Goal: Task Accomplishment & Management: Manage account settings

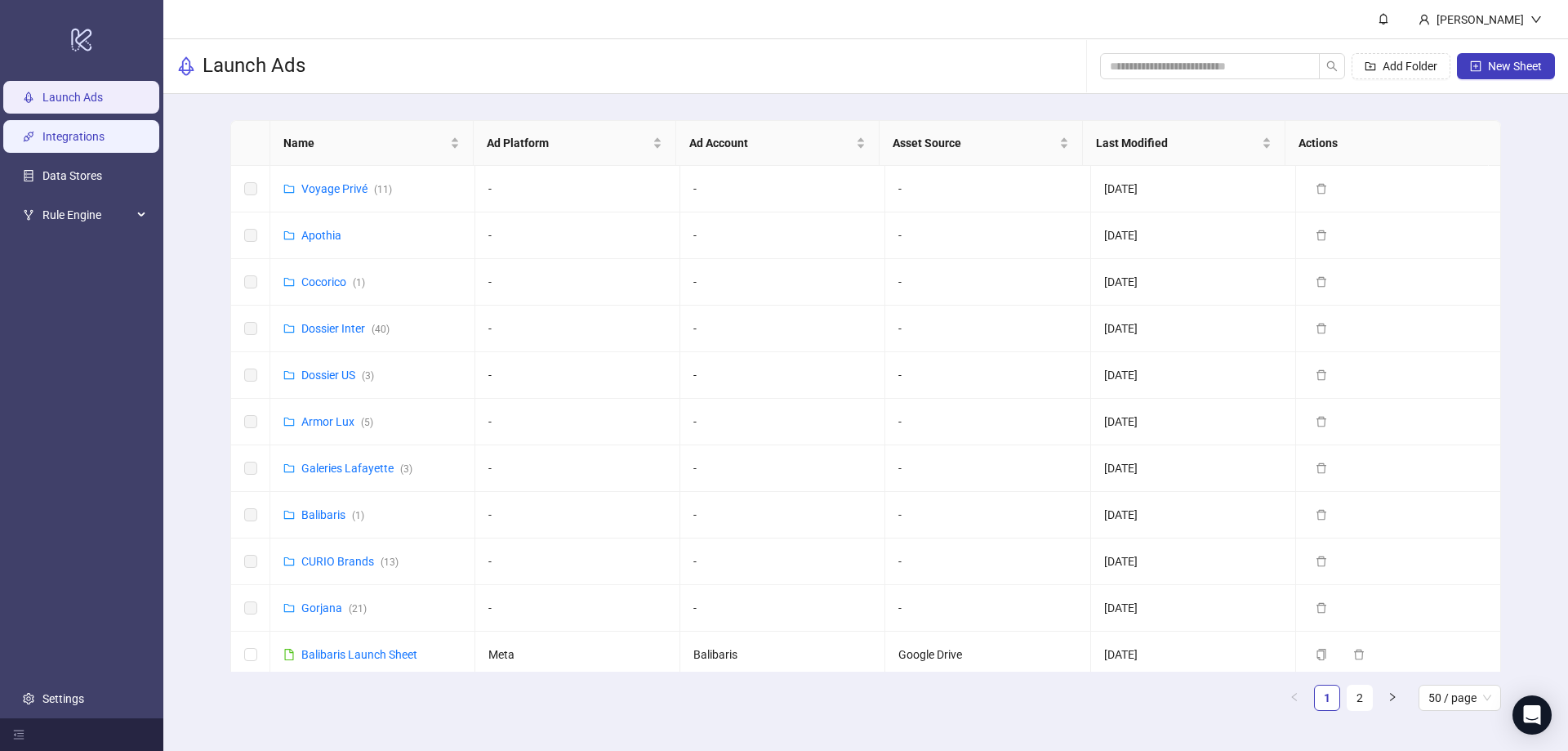
click at [84, 141] on link "Integrations" at bounding box center [73, 138] width 62 height 13
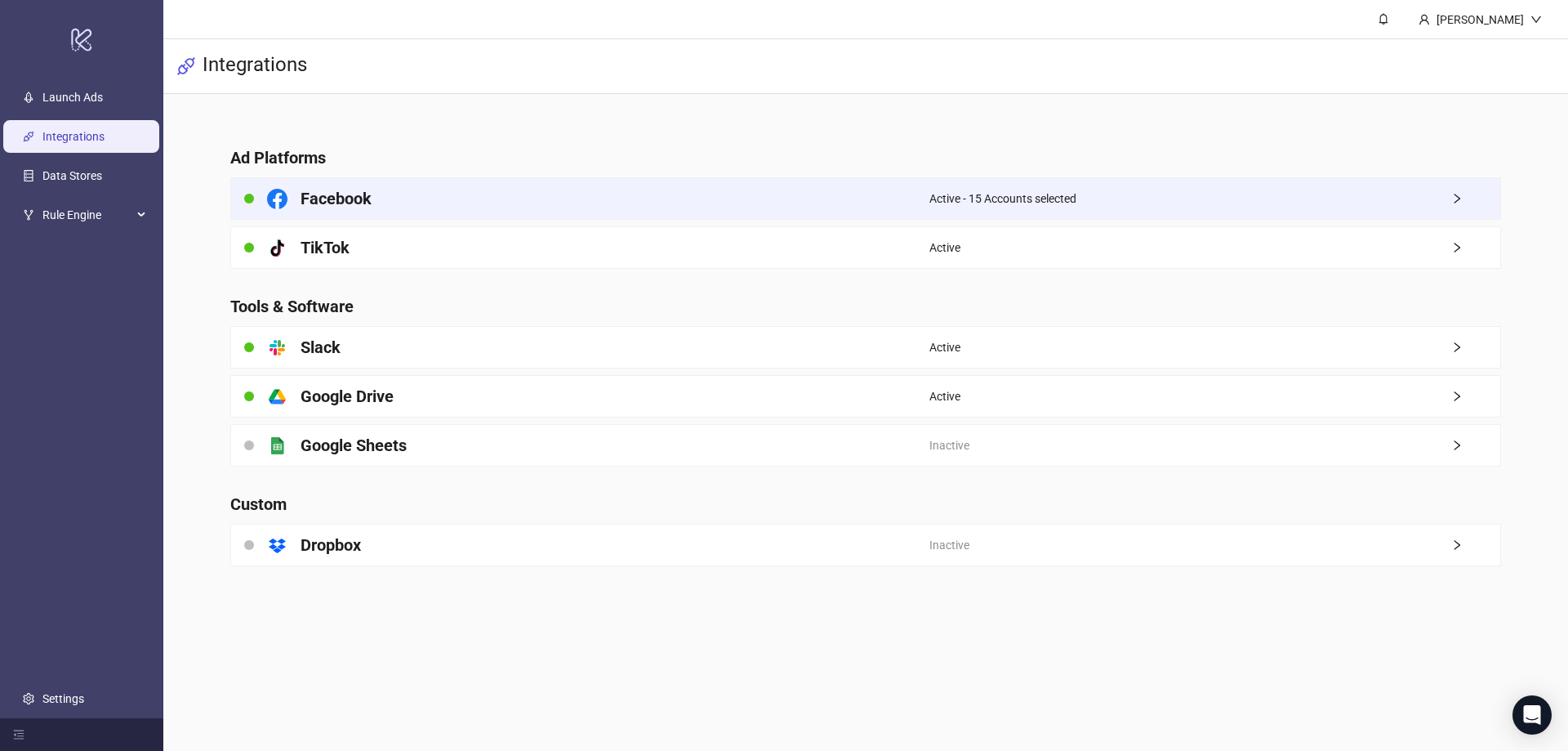
click at [685, 204] on div "Facebook" at bounding box center [580, 199] width 698 height 41
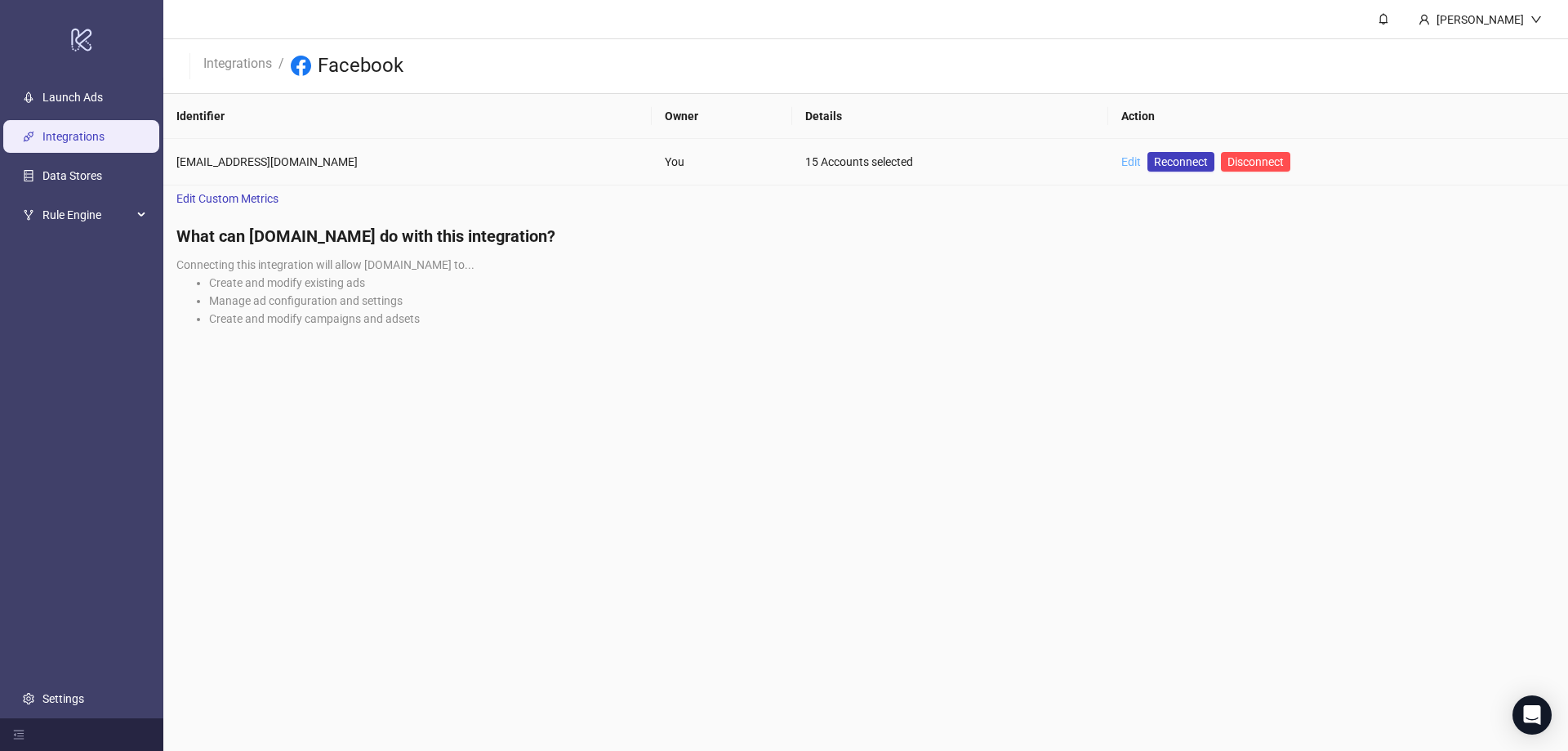
click at [1121, 164] on link "Edit" at bounding box center [1131, 162] width 20 height 13
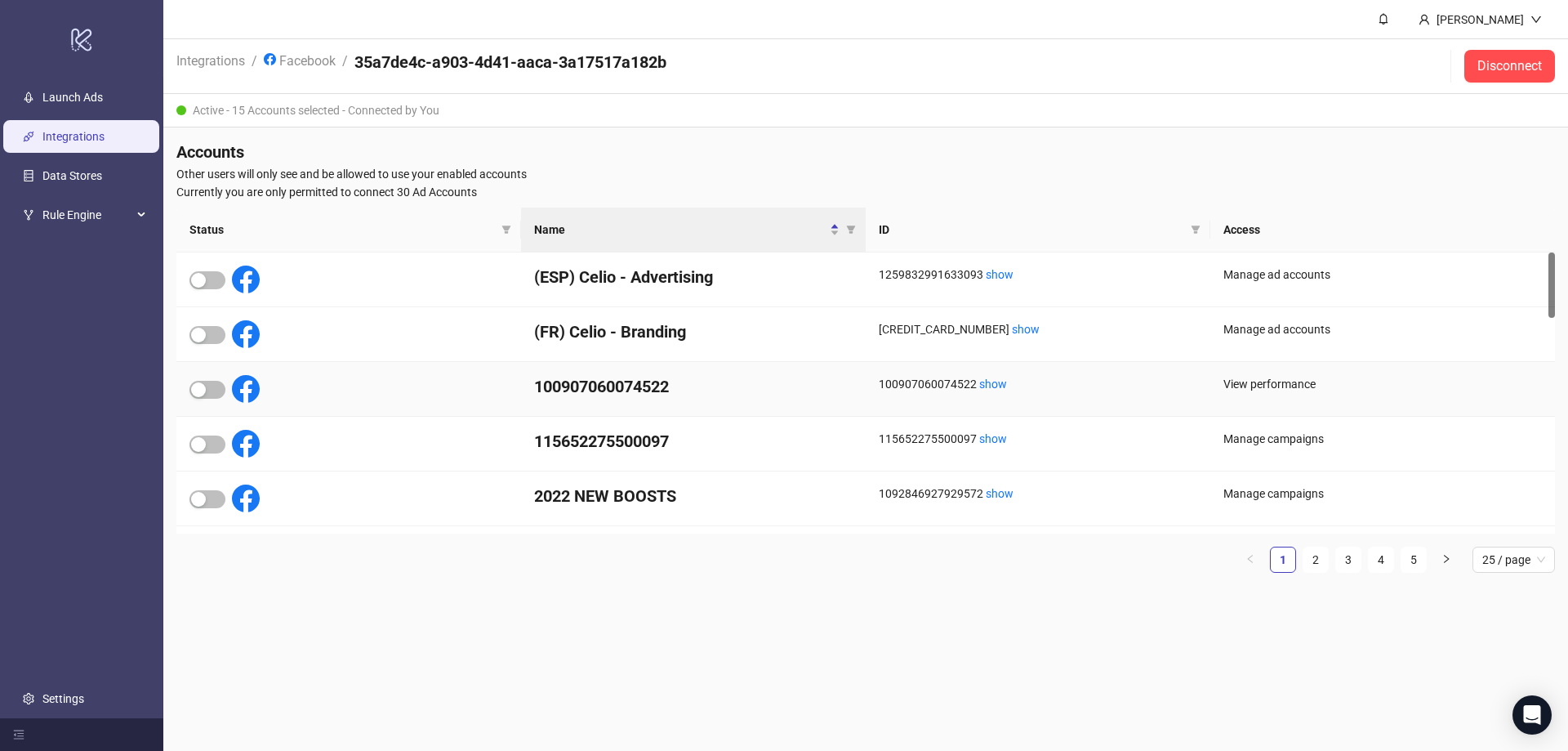
scroll to position [81, 0]
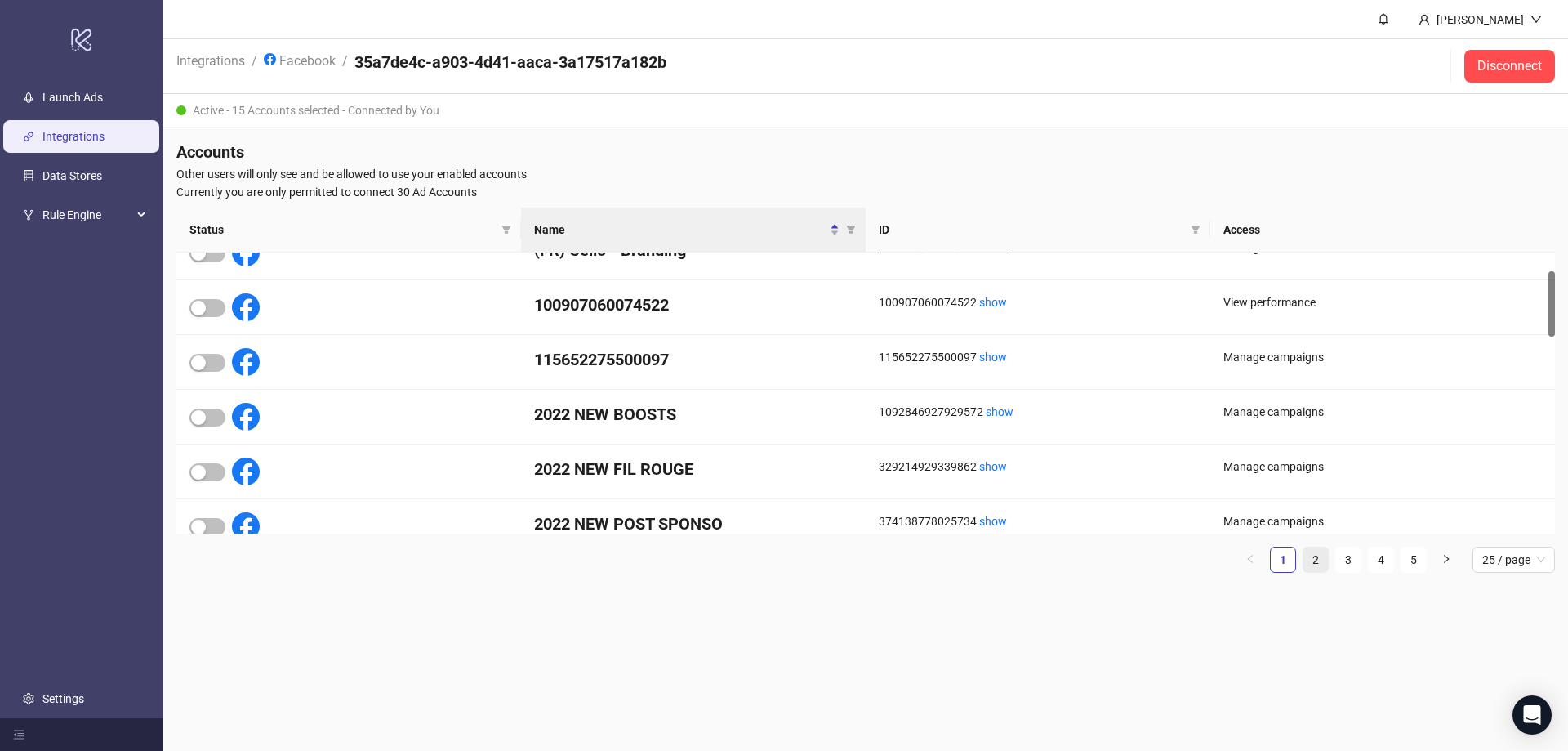
click at [1314, 564] on link "2" at bounding box center [1315, 560] width 24 height 24
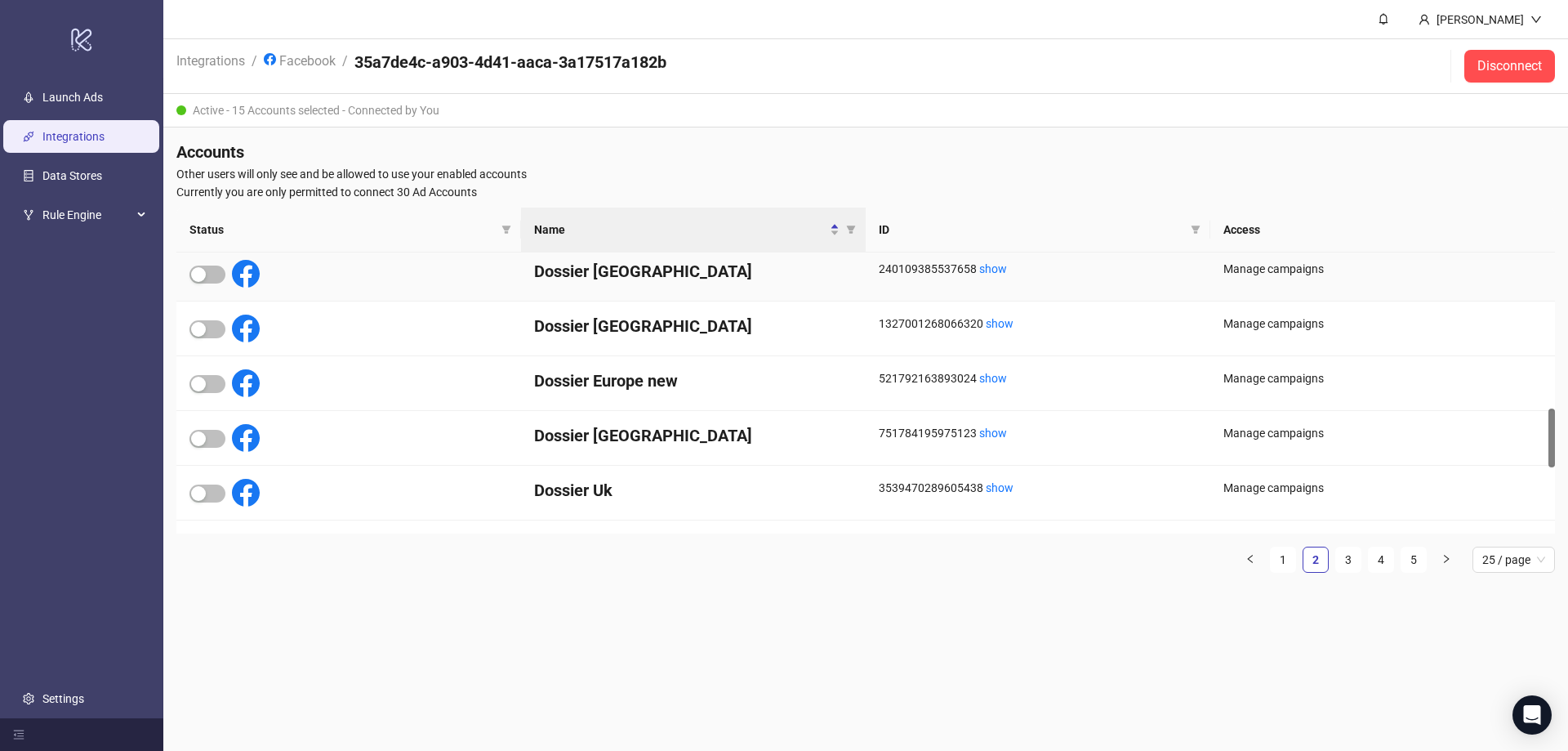
scroll to position [654, 0]
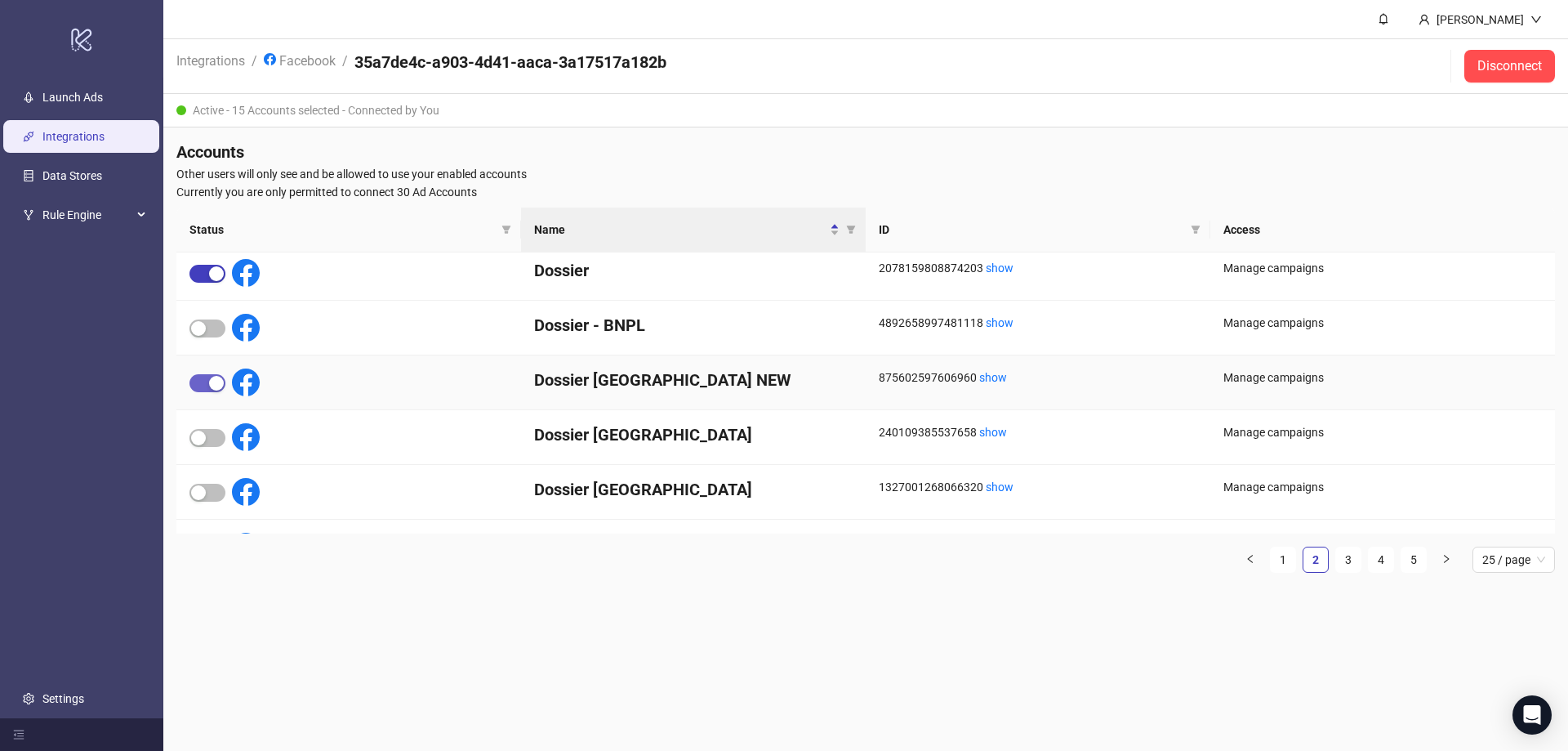
click at [202, 386] on span "button" at bounding box center [207, 383] width 36 height 18
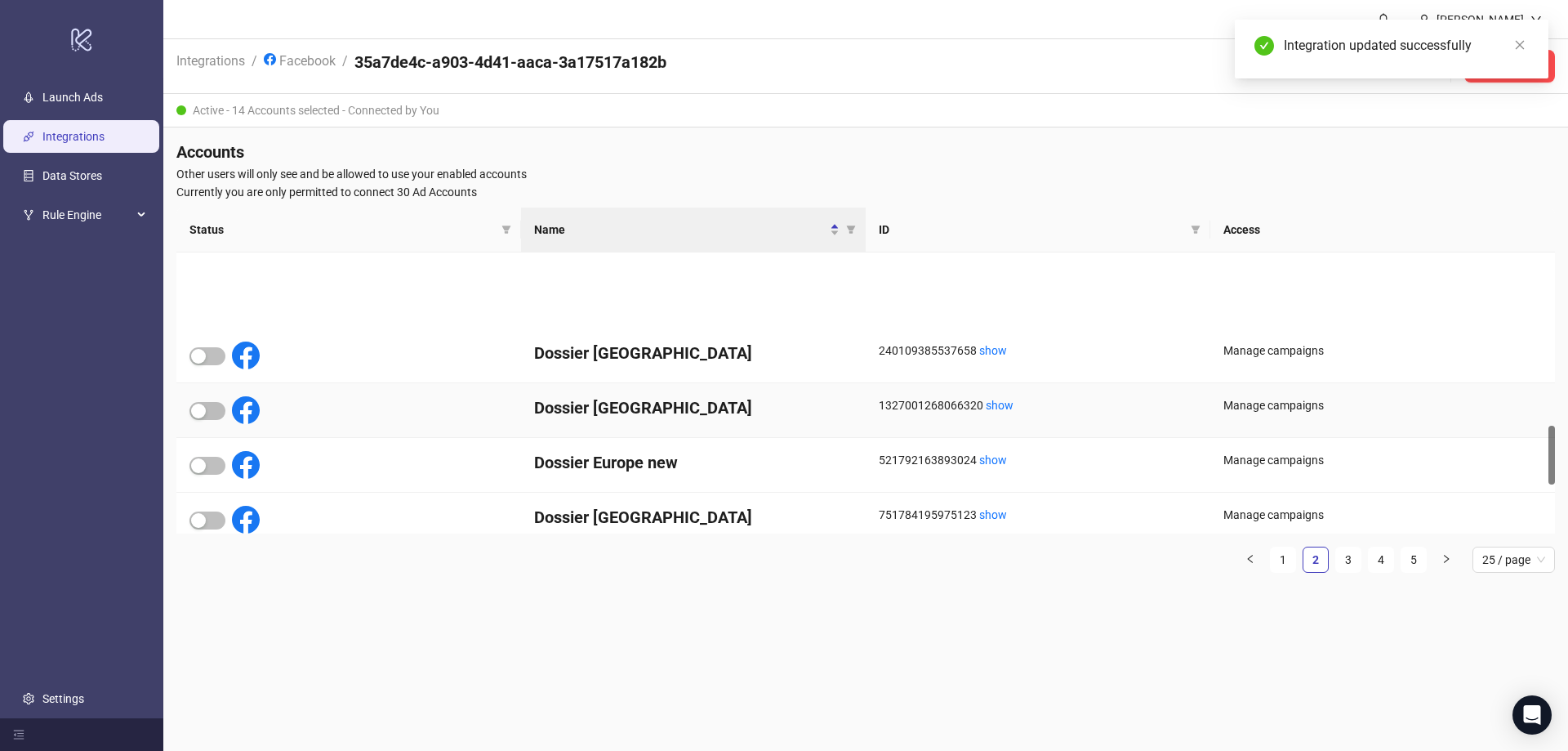
scroll to position [817, 0]
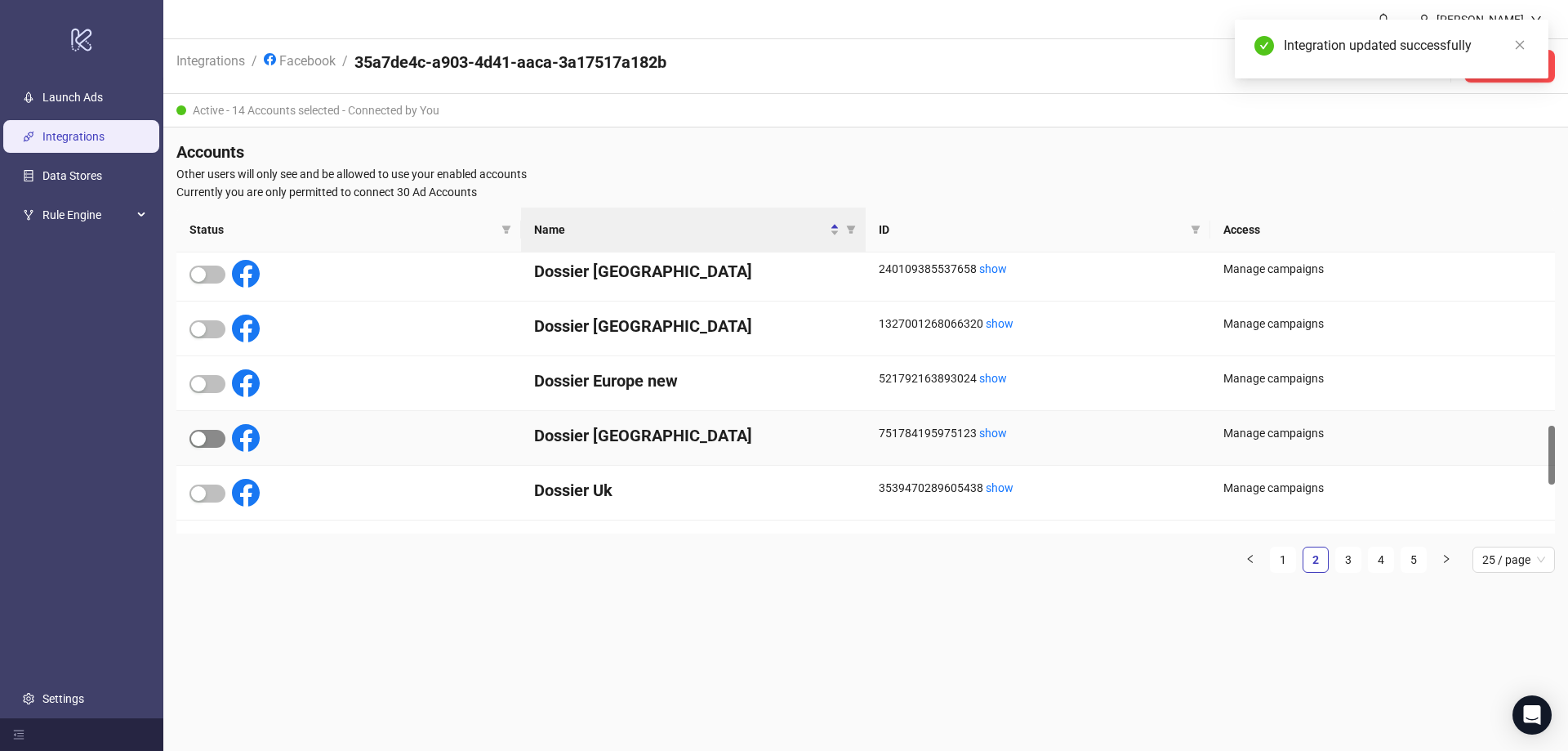
click at [206, 435] on button "button" at bounding box center [207, 438] width 36 height 18
